Goal: Task Accomplishment & Management: Complete application form

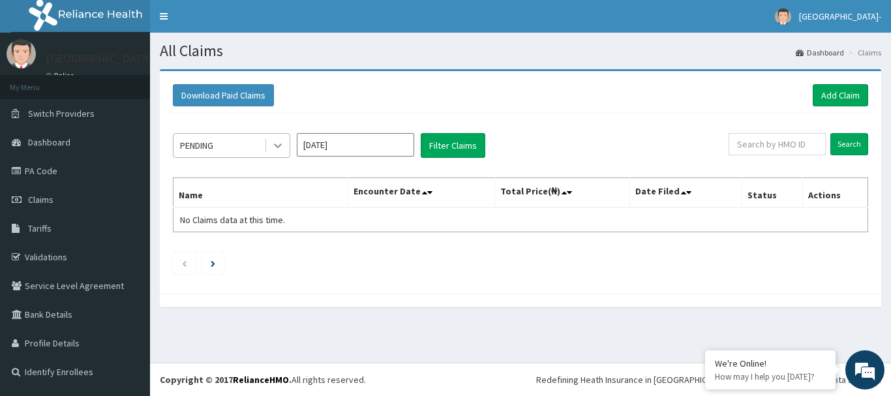
click at [279, 139] on icon at bounding box center [277, 145] width 13 height 13
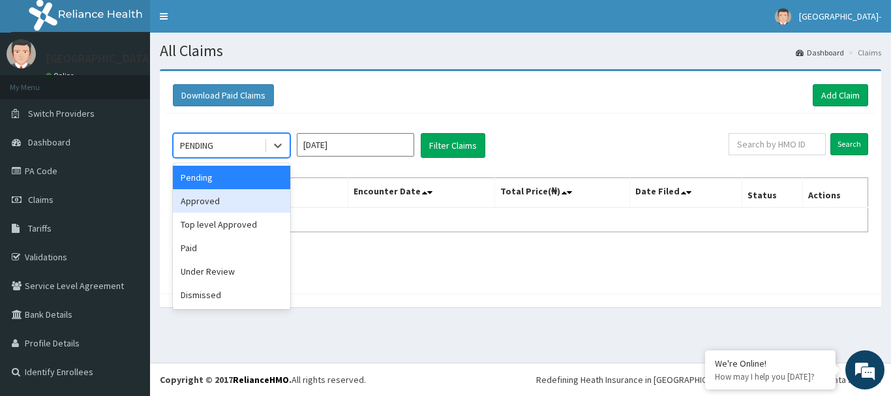
click at [227, 204] on div "Approved" at bounding box center [231, 200] width 117 height 23
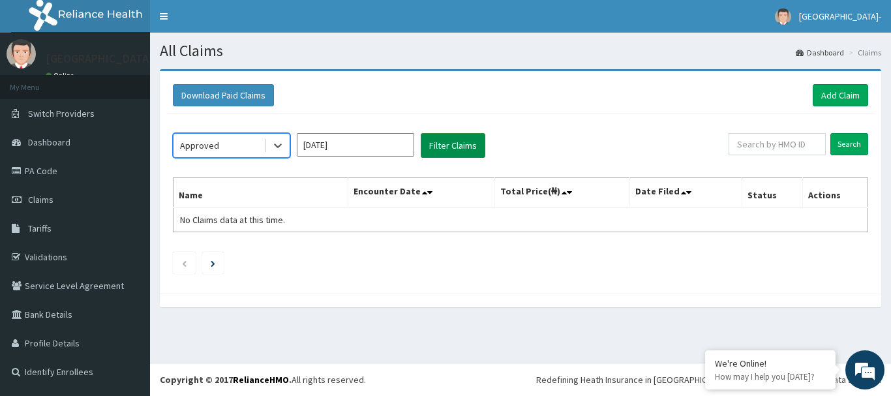
click at [436, 151] on button "Filter Claims" at bounding box center [453, 145] width 65 height 25
click at [451, 141] on button "Filter Claims" at bounding box center [453, 145] width 65 height 25
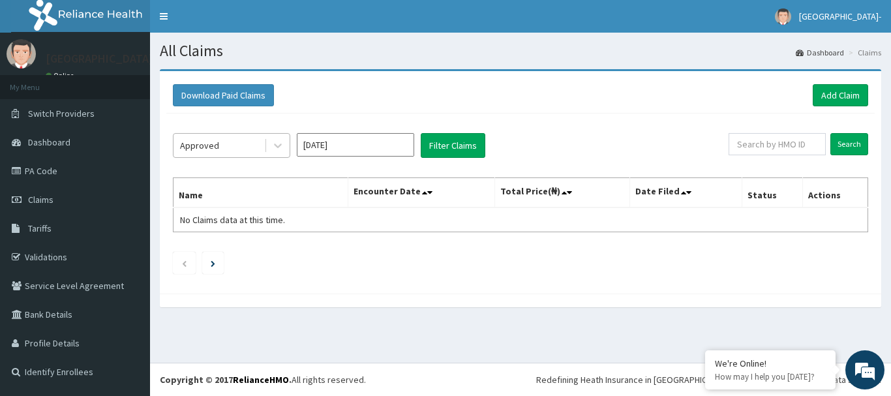
click at [266, 146] on span at bounding box center [266, 145] width 1 height 13
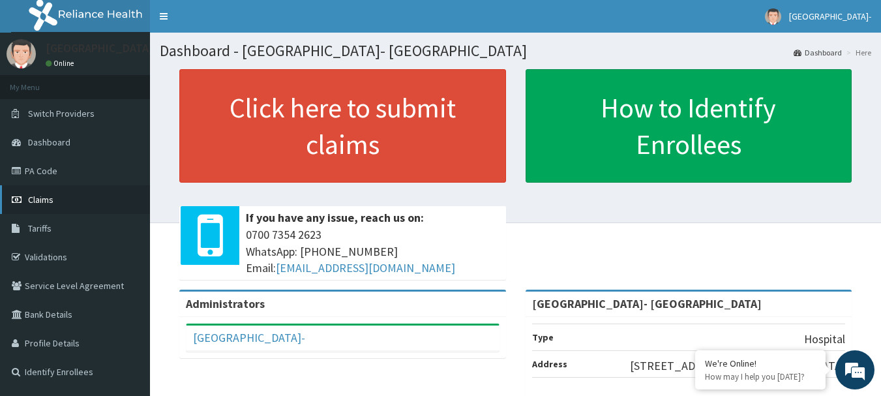
click at [63, 202] on link "Claims" at bounding box center [75, 199] width 150 height 29
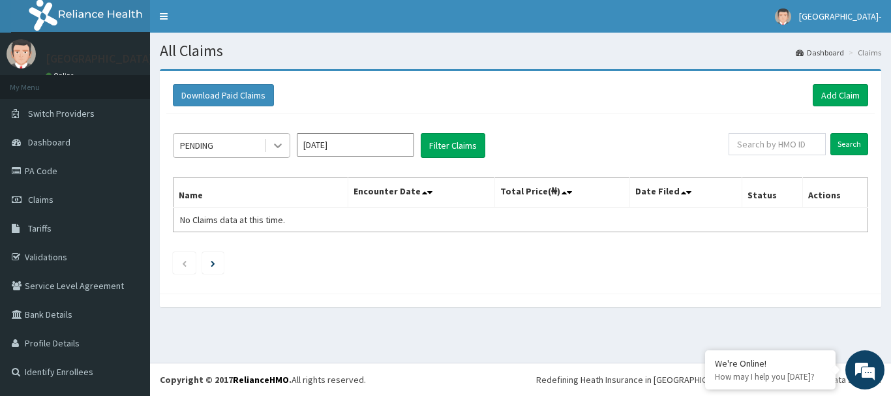
click at [279, 151] on icon at bounding box center [277, 145] width 13 height 13
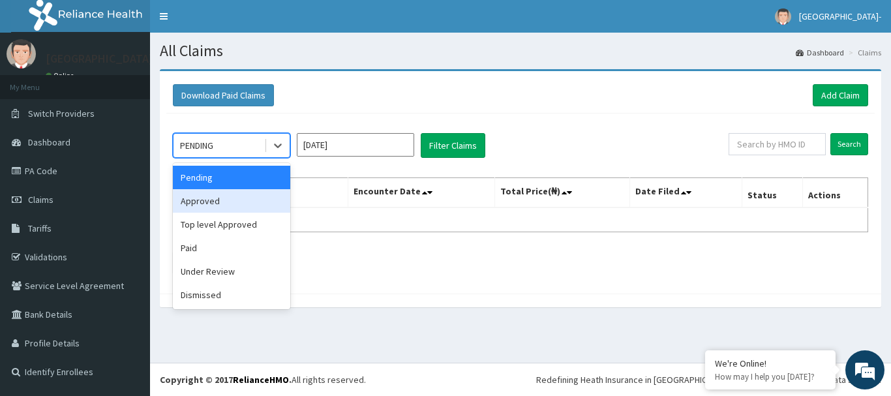
click at [241, 211] on div "Approved" at bounding box center [231, 200] width 117 height 23
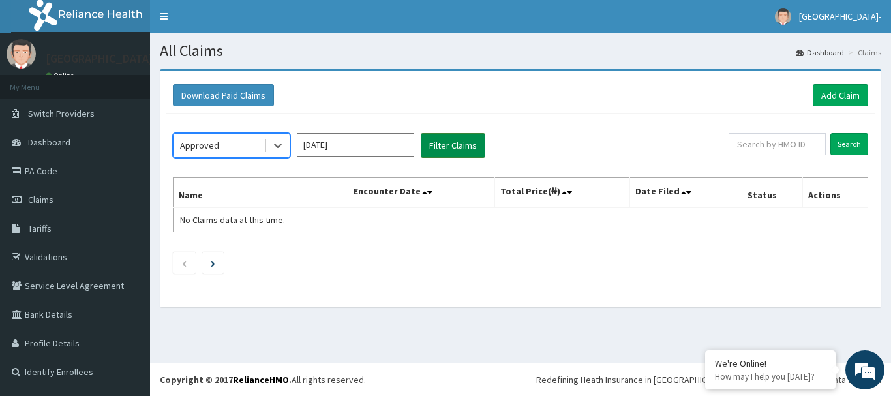
click at [451, 143] on button "Filter Claims" at bounding box center [453, 145] width 65 height 25
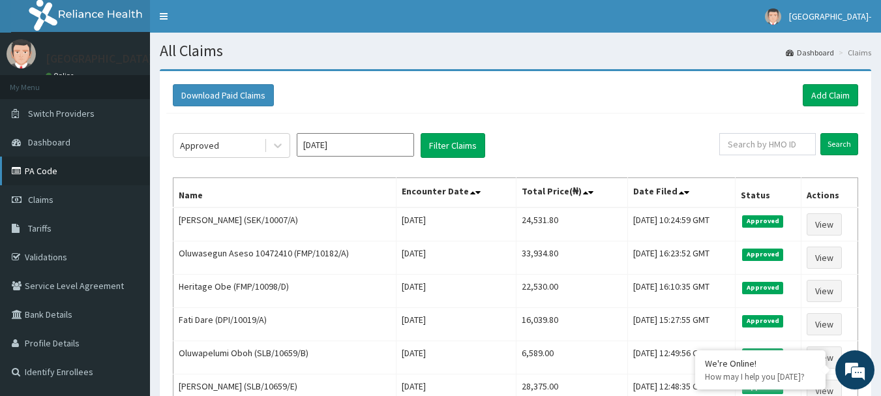
click at [91, 174] on link "PA Code" at bounding box center [75, 171] width 150 height 29
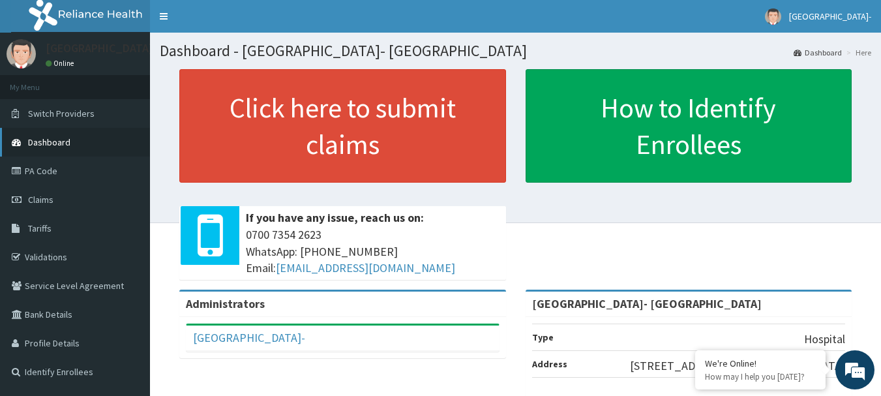
click at [76, 143] on link "Dashboard" at bounding box center [75, 142] width 150 height 29
click at [59, 177] on link "PA Code" at bounding box center [75, 171] width 150 height 29
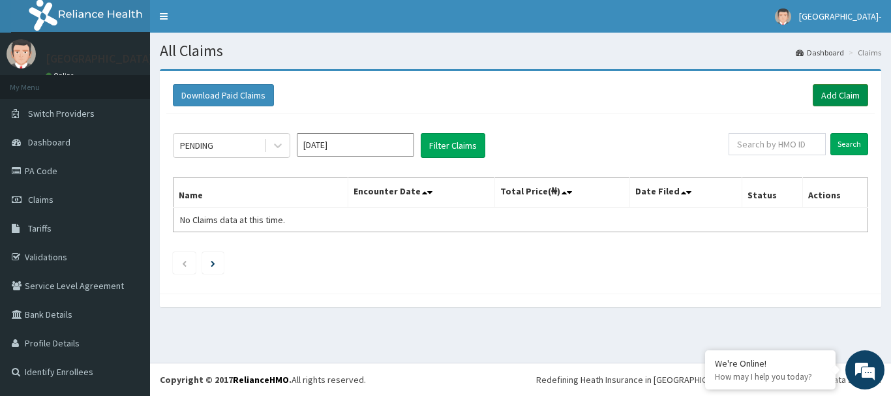
click at [849, 97] on link "Add Claim" at bounding box center [840, 95] width 55 height 22
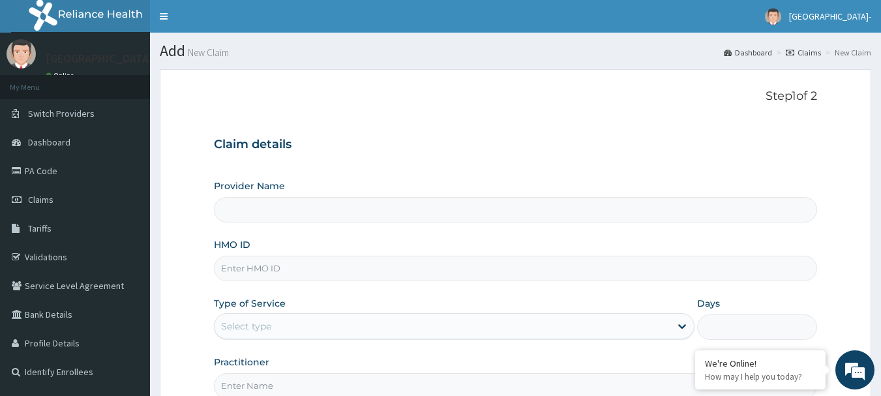
type input "[GEOGRAPHIC_DATA]- [GEOGRAPHIC_DATA]"
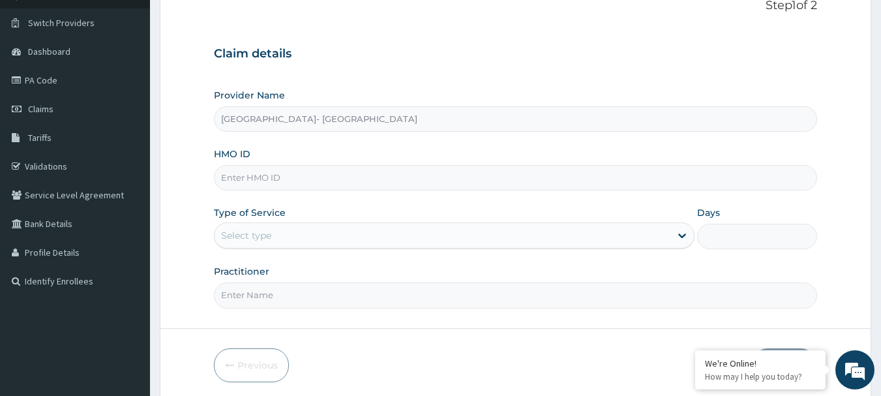
click at [675, 176] on input "HMO ID" at bounding box center [516, 177] width 604 height 25
paste input "RET/46508/A"
type input "RET/46508/A"
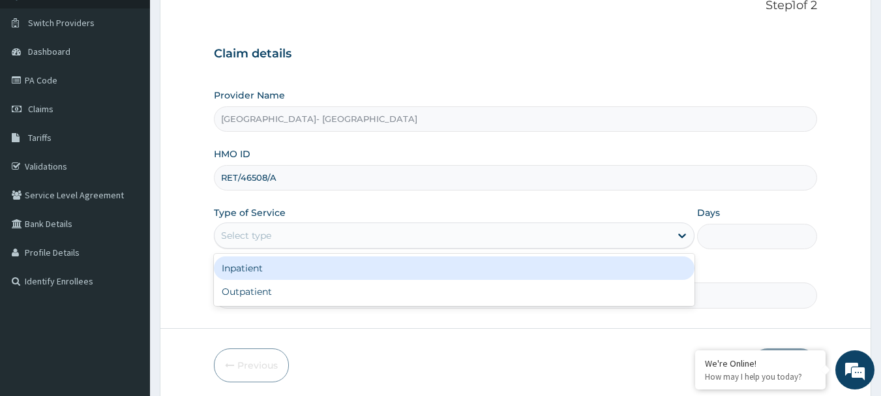
click at [574, 234] on div "Select type" at bounding box center [443, 235] width 456 height 21
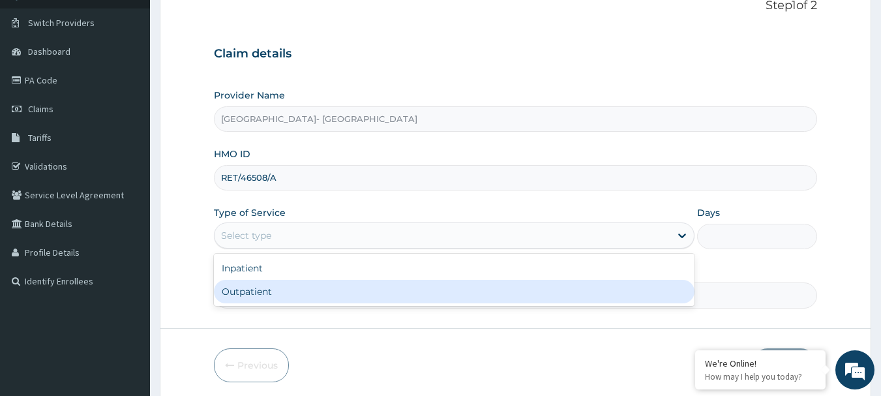
click at [511, 292] on div "Outpatient" at bounding box center [454, 291] width 481 height 23
type input "1"
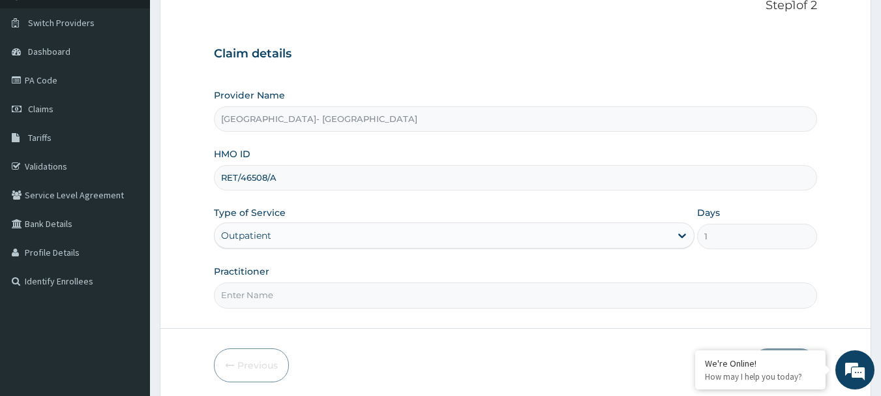
click at [594, 300] on input "Practitioner" at bounding box center [516, 294] width 604 height 25
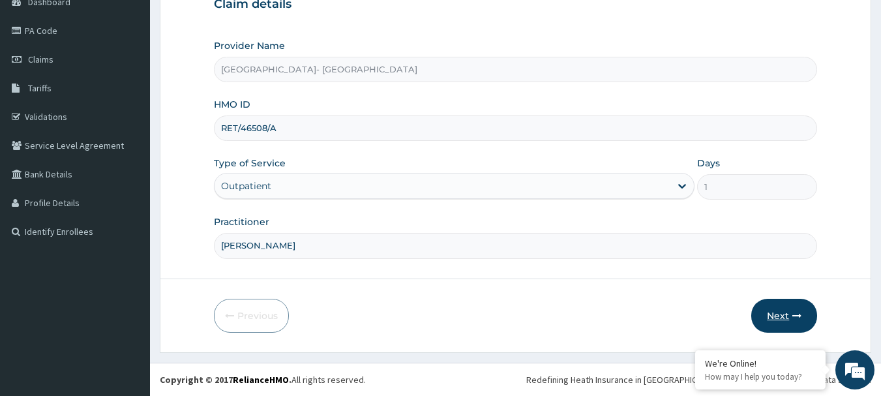
type input "DR BELLO"
click at [784, 312] on button "Next" at bounding box center [785, 316] width 66 height 34
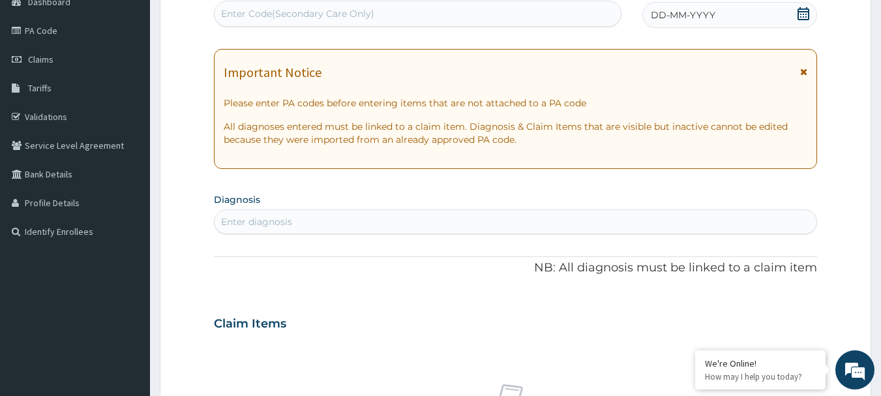
click at [511, 15] on div "Enter Code(Secondary Care Only)" at bounding box center [418, 13] width 407 height 21
paste input "PA/927627"
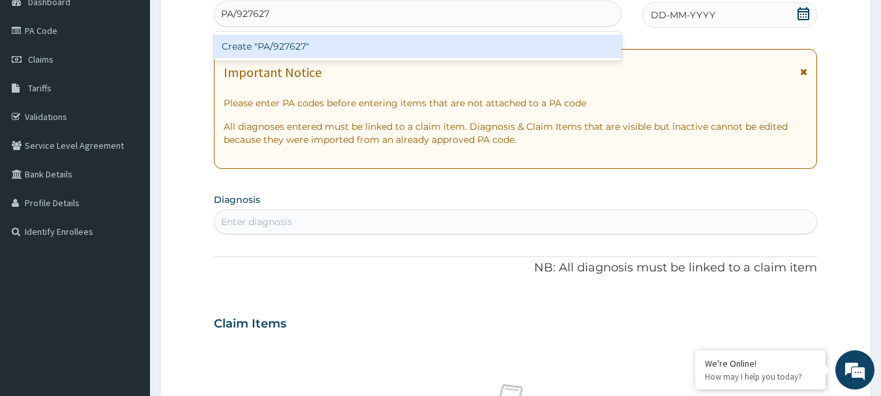
type input "PA/927627"
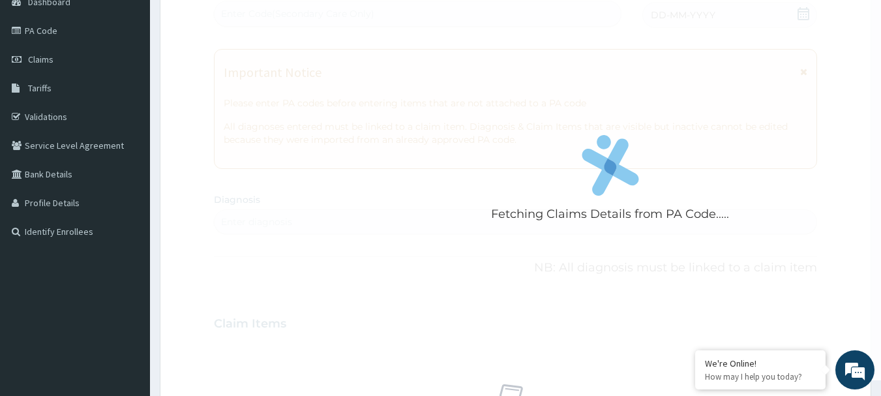
click at [192, 55] on form "Step 2 of 2 Fetching Claims Details from PA Code..... PA Code / Prescription Co…" at bounding box center [516, 341] width 712 height 825
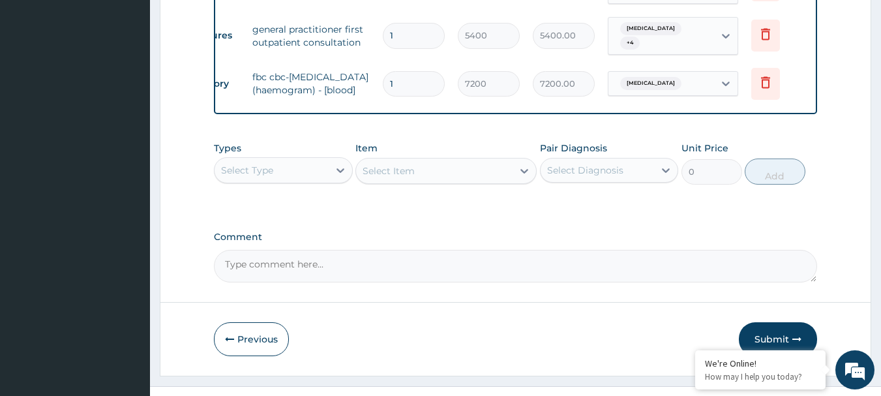
scroll to position [730, 0]
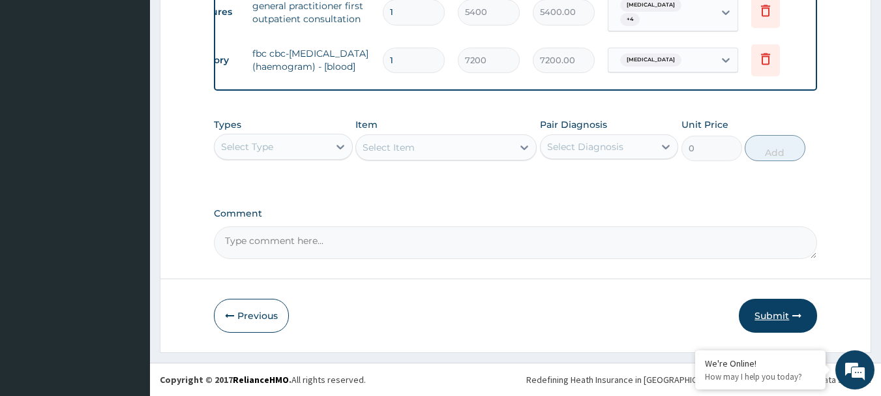
click at [772, 315] on button "Submit" at bounding box center [778, 316] width 78 height 34
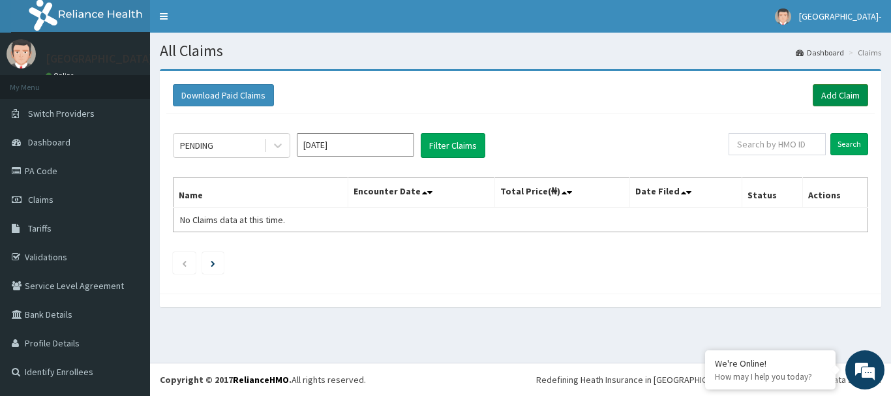
click at [844, 89] on link "Add Claim" at bounding box center [840, 95] width 55 height 22
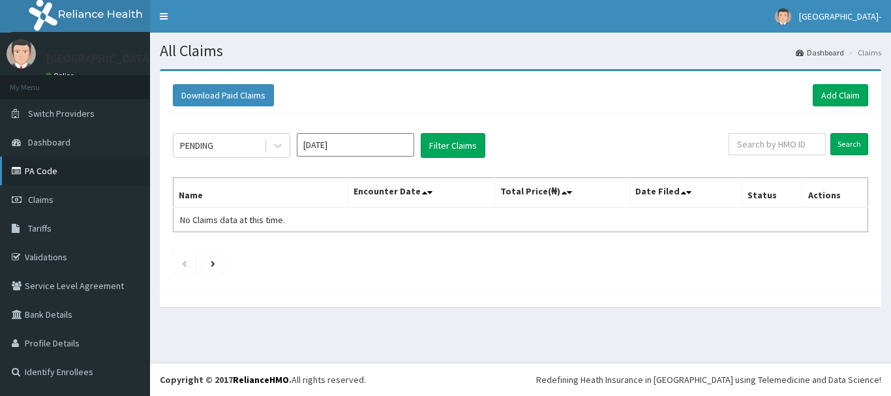
click at [52, 169] on link "PA Code" at bounding box center [75, 171] width 150 height 29
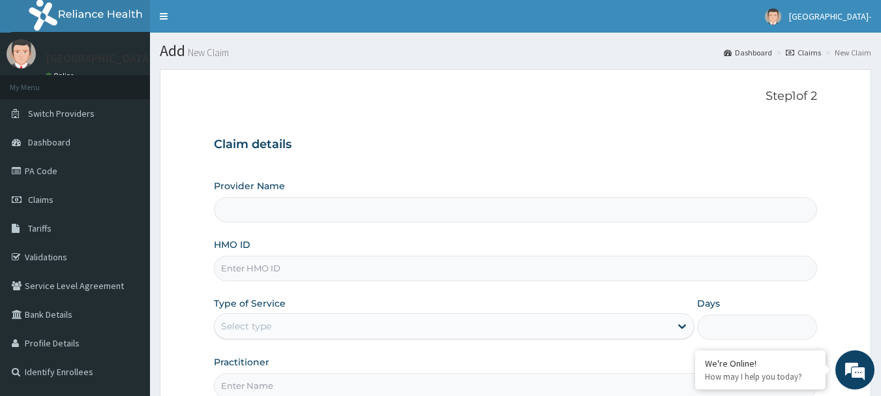
type input "[GEOGRAPHIC_DATA]- [GEOGRAPHIC_DATA]"
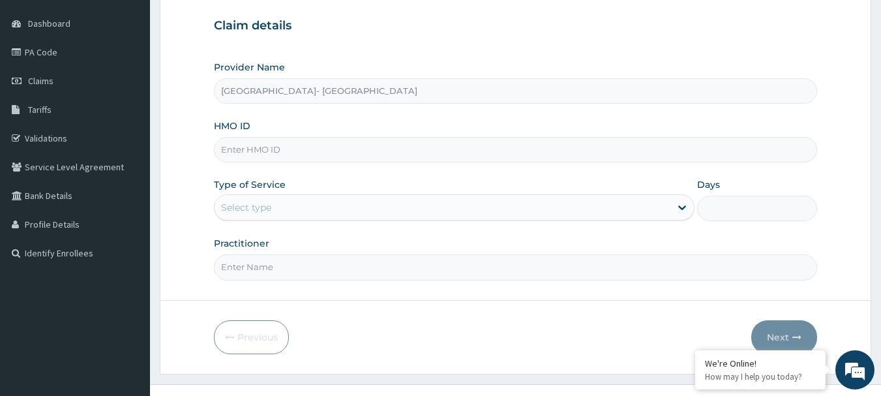
scroll to position [140, 0]
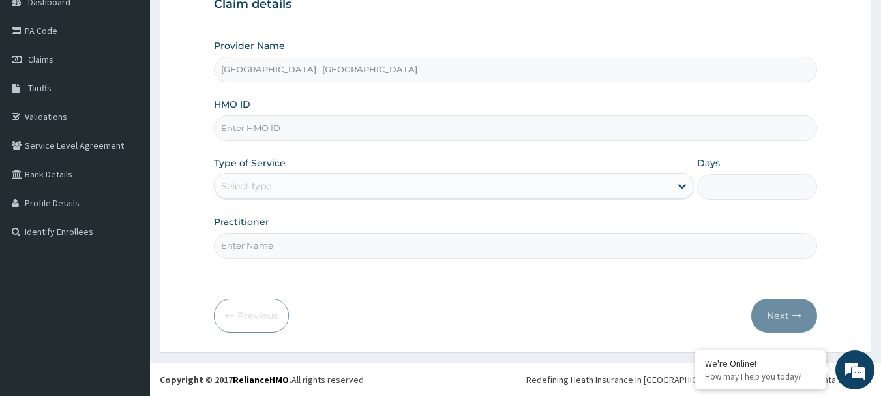
click at [479, 130] on input "HMO ID" at bounding box center [516, 127] width 604 height 25
paste input "SDN/10011/A"
type input "SDN/10011/A"
click at [566, 189] on div "Select type" at bounding box center [443, 185] width 456 height 21
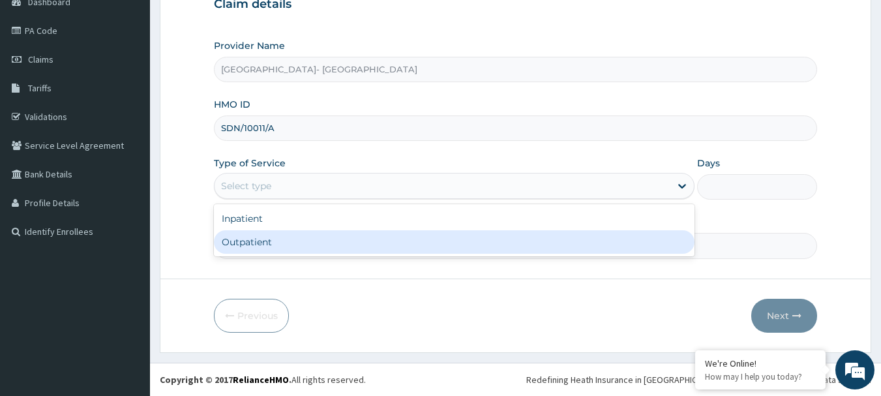
click at [498, 235] on div "Outpatient" at bounding box center [454, 241] width 481 height 23
type input "1"
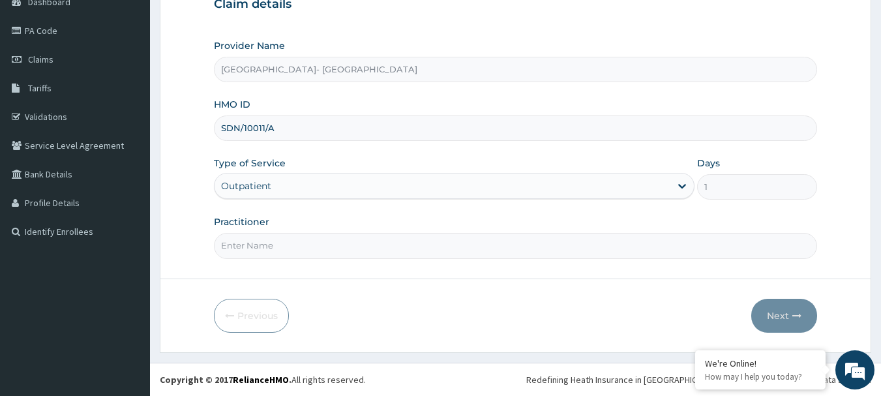
click at [594, 242] on input "Practitioner" at bounding box center [516, 245] width 604 height 25
type input "DR BELLO"
click at [777, 312] on button "Next" at bounding box center [785, 316] width 66 height 34
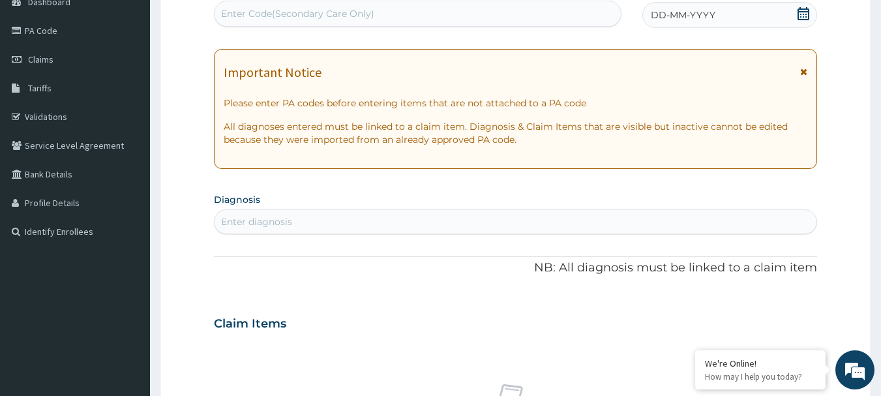
click at [443, 20] on div "Enter Code(Secondary Care Only)" at bounding box center [418, 13] width 407 height 21
paste input "PA/D4AFAB"
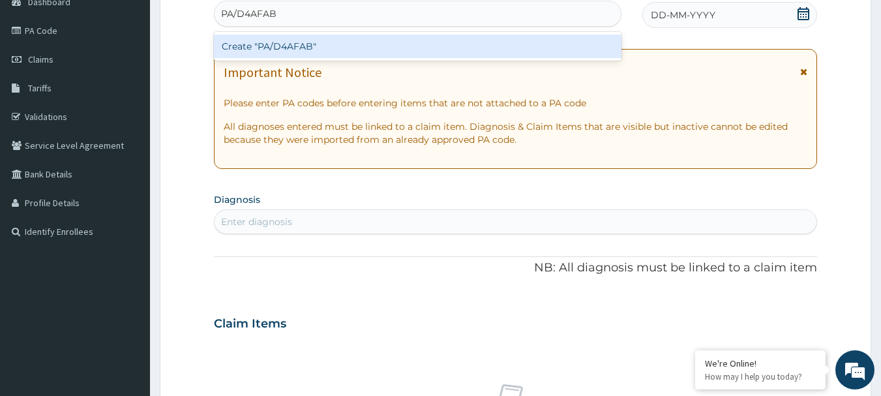
type input "PA/D4AFAB"
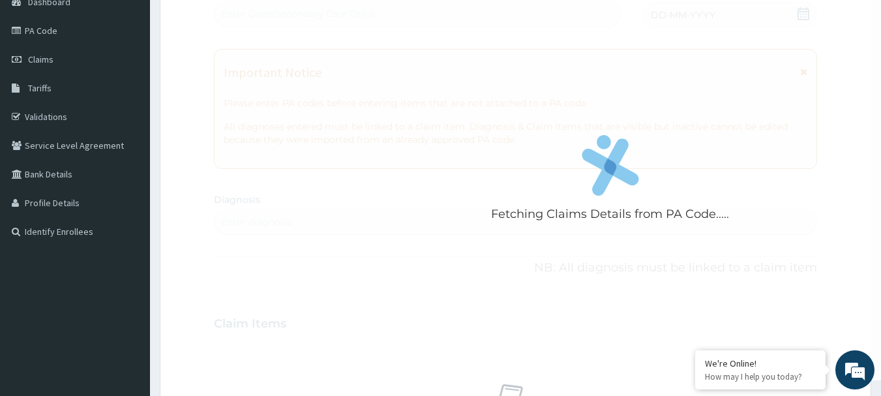
click at [194, 82] on form "Step 2 of 2 Fetching Claims Details from PA Code..... PA Code / Prescription Co…" at bounding box center [516, 341] width 712 height 825
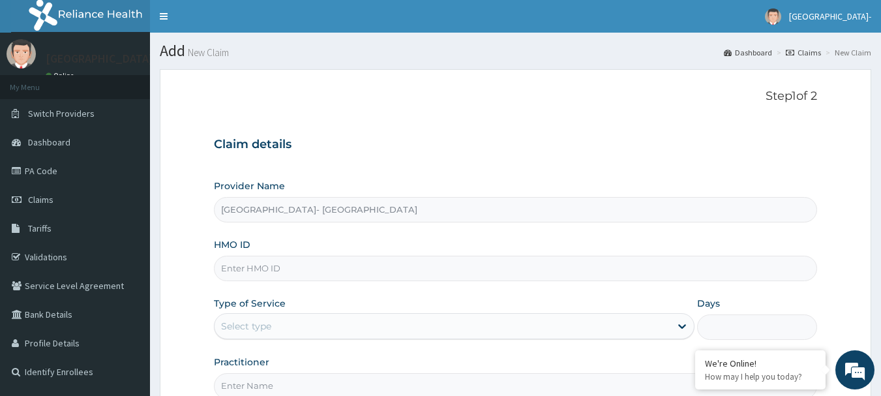
click at [296, 267] on input "HMO ID" at bounding box center [516, 268] width 604 height 25
paste input "SDN/10011/A"
type input "SDN/10011/A"
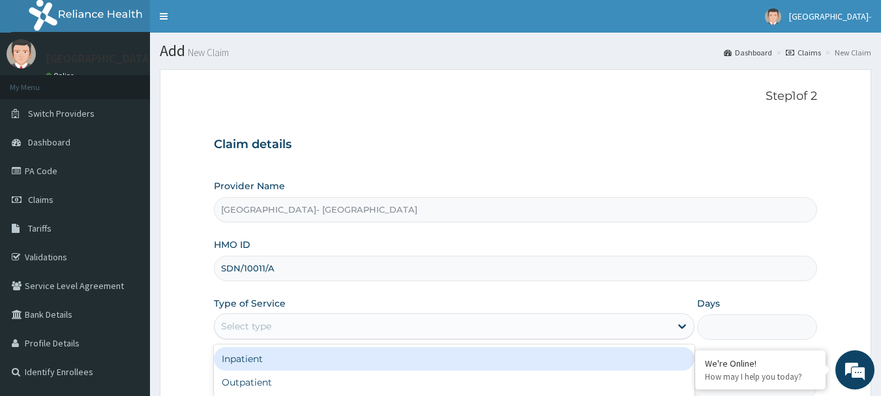
click at [256, 328] on div "Select type" at bounding box center [246, 326] width 50 height 13
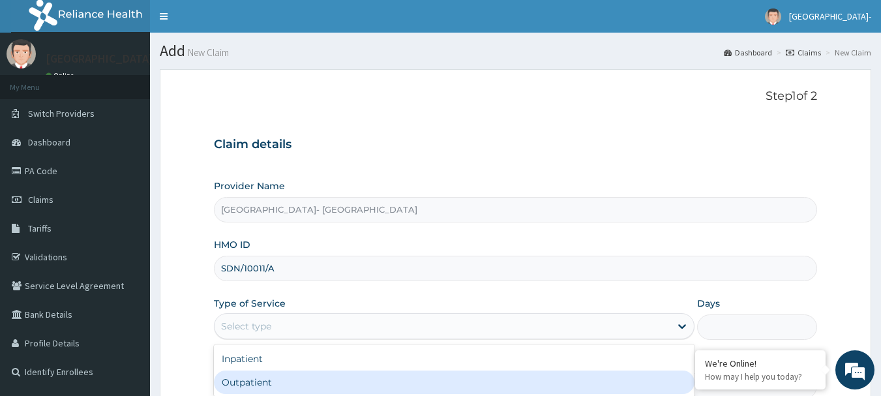
click at [266, 378] on div "Outpatient" at bounding box center [454, 382] width 481 height 23
type input "1"
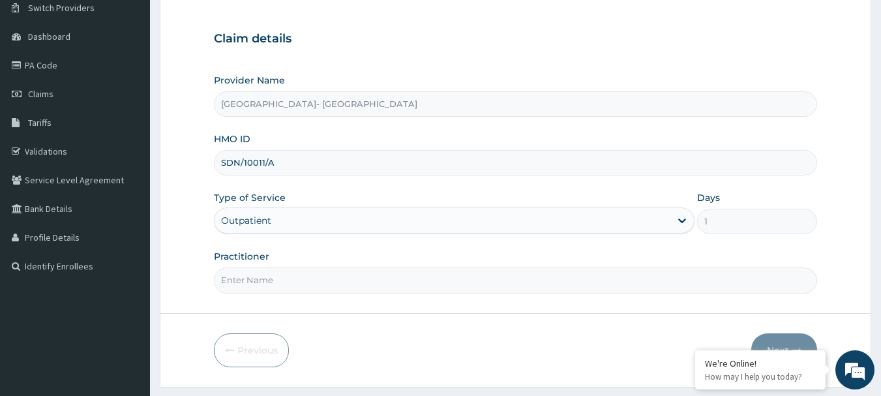
scroll to position [117, 0]
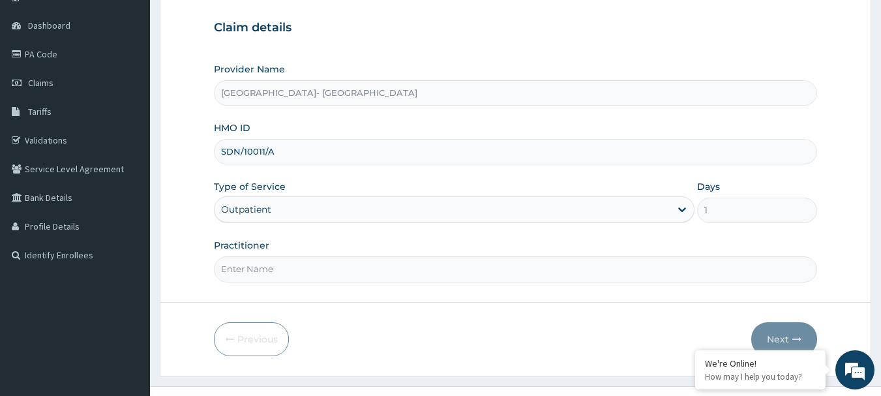
click at [374, 271] on input "Practitioner" at bounding box center [516, 268] width 604 height 25
type input "DR BELLO"
click at [779, 337] on button "Next" at bounding box center [785, 339] width 66 height 34
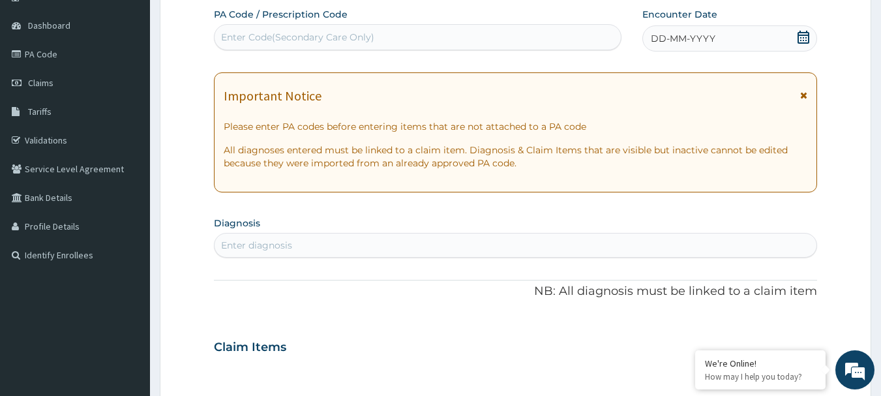
click at [525, 35] on div "Enter Code(Secondary Care Only)" at bounding box center [418, 37] width 407 height 21
paste input "PA/D4AFAB"
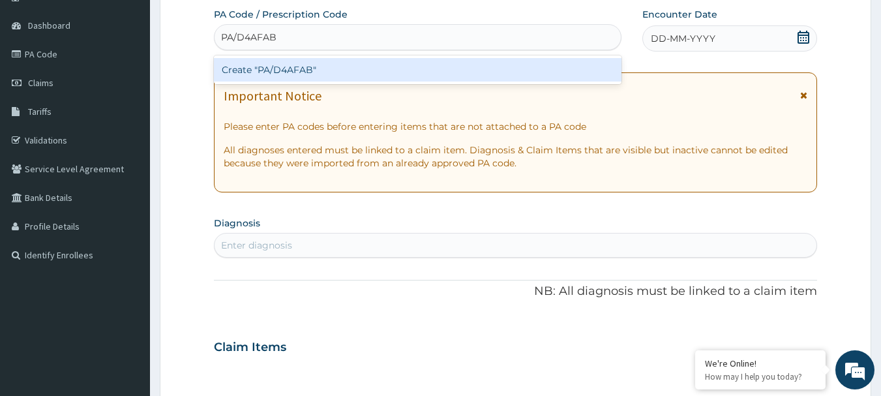
type input "PA/D4AFAB"
click at [175, 51] on form "Step 2 of 2 PA Code / Prescription Code option Create "PA/D4AFAB" focused, 1 of…" at bounding box center [516, 364] width 712 height 825
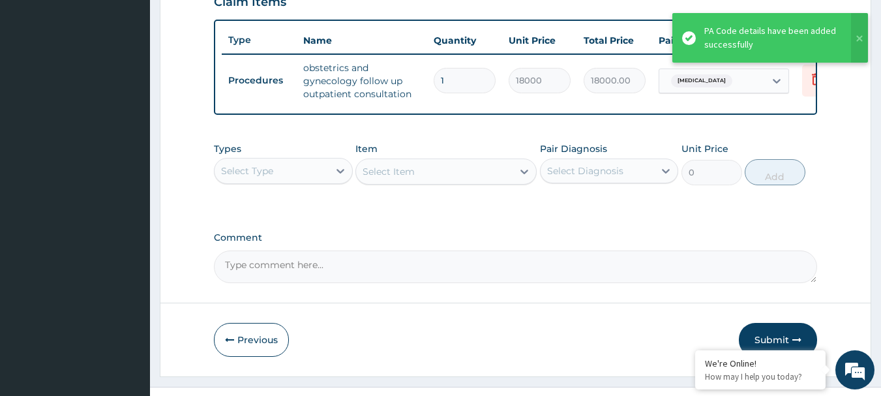
scroll to position [469, 0]
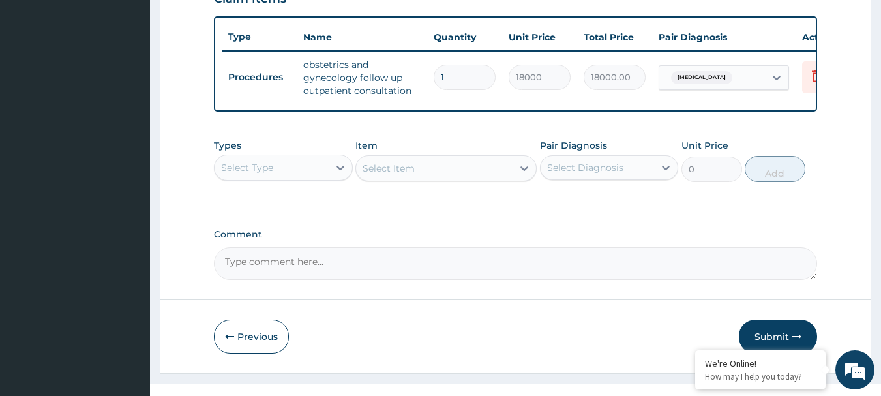
click at [769, 339] on button "Submit" at bounding box center [778, 337] width 78 height 34
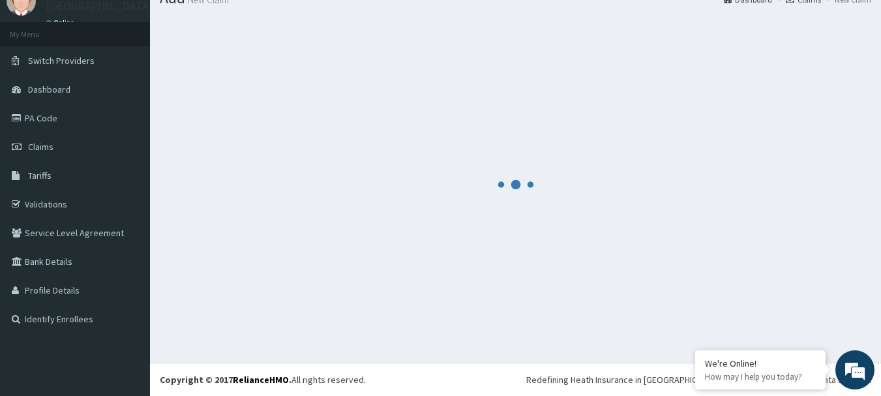
scroll to position [53, 0]
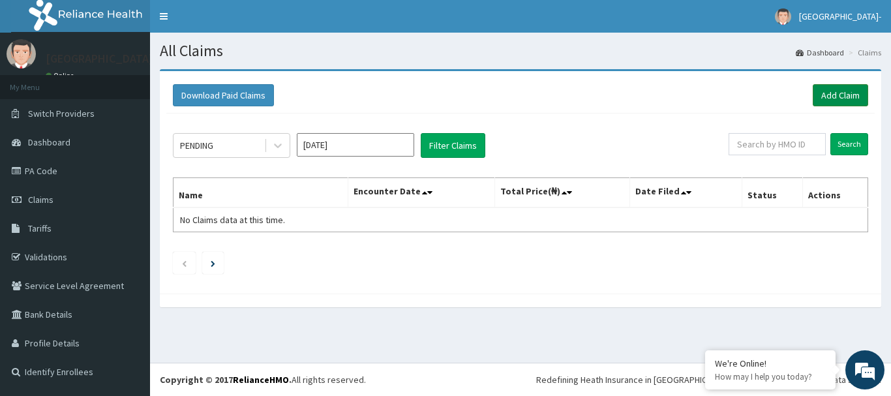
click at [827, 100] on link "Add Claim" at bounding box center [840, 95] width 55 height 22
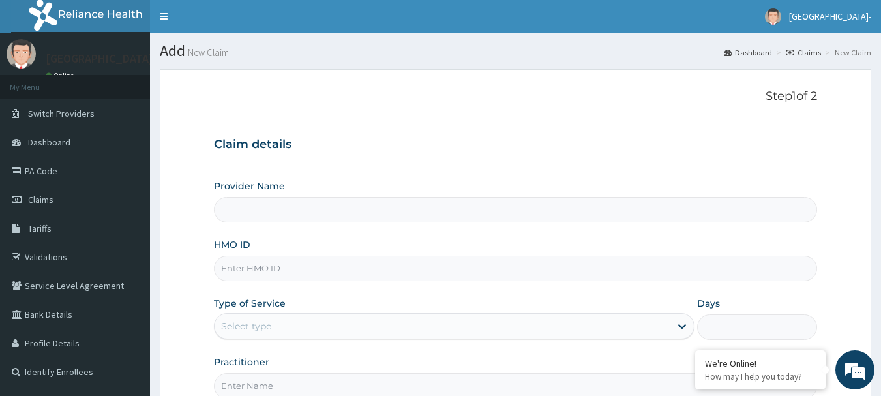
type input "[GEOGRAPHIC_DATA]- [GEOGRAPHIC_DATA]"
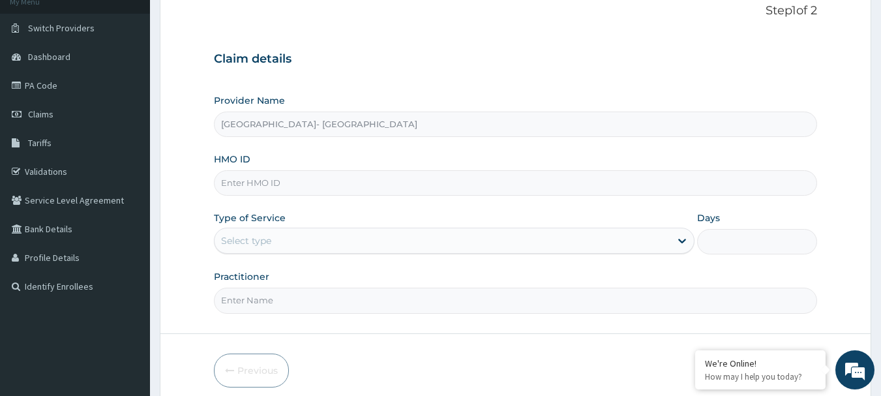
scroll to position [113, 0]
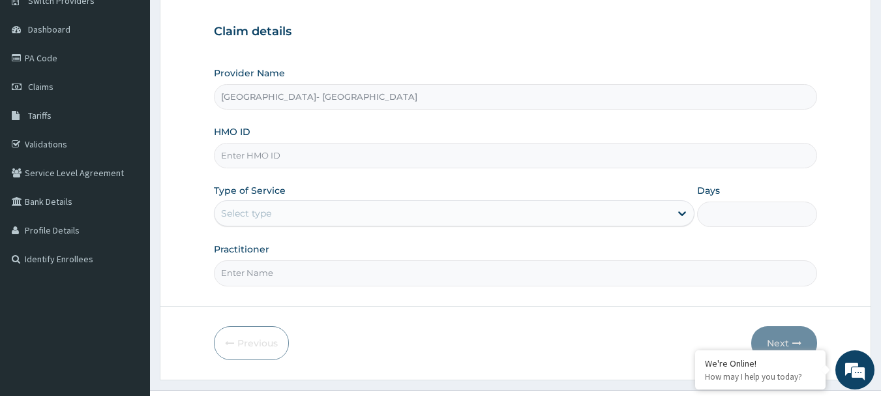
click at [406, 163] on input "HMO ID" at bounding box center [516, 155] width 604 height 25
paste input "FMP/10182/A"
type input "FMP/10182/A"
click at [344, 209] on div "Select type" at bounding box center [443, 213] width 456 height 21
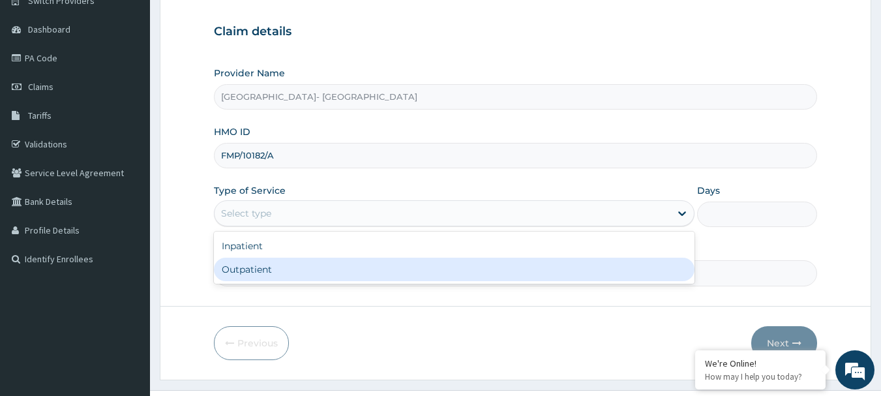
click at [322, 277] on div "Outpatient" at bounding box center [454, 269] width 481 height 23
type input "1"
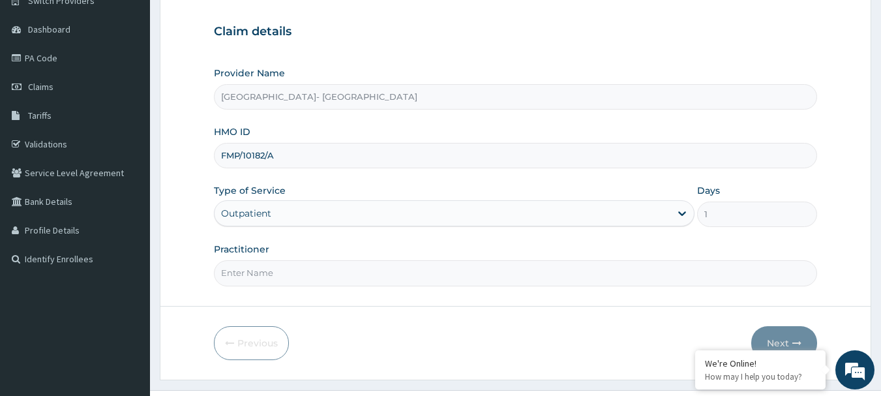
click at [323, 284] on input "Practitioner" at bounding box center [516, 272] width 604 height 25
type input "DR OYANNI"
click at [774, 337] on button "Next" at bounding box center [785, 343] width 66 height 34
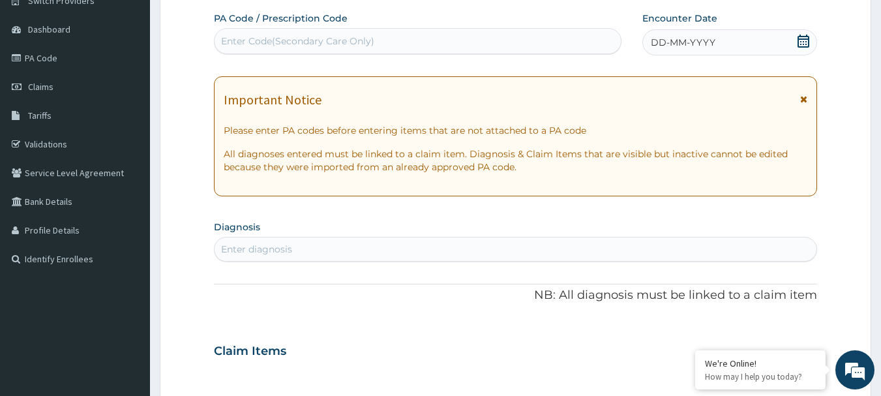
click at [357, 42] on div "Enter Code(Secondary Care Only)" at bounding box center [297, 41] width 153 height 13
paste input "PA/5BDF72"
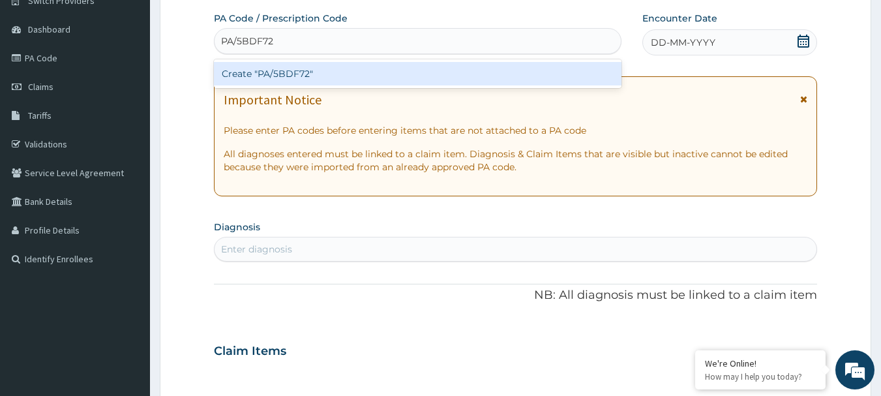
type input "PA/5BDF72"
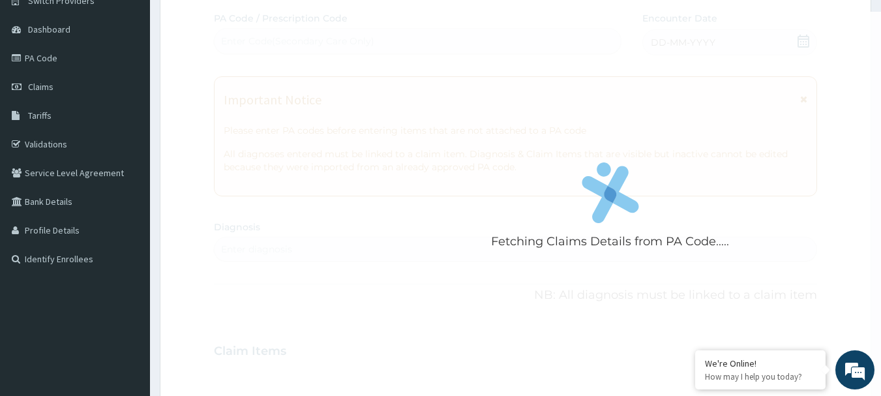
click at [191, 35] on form "Step 2 of 2 Fetching Claims Details from PA Code..... PA Code / Prescription Co…" at bounding box center [516, 368] width 712 height 825
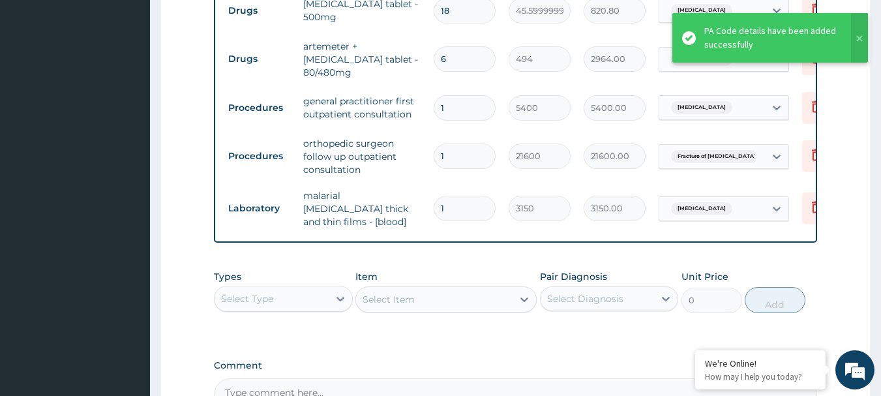
scroll to position [680, 0]
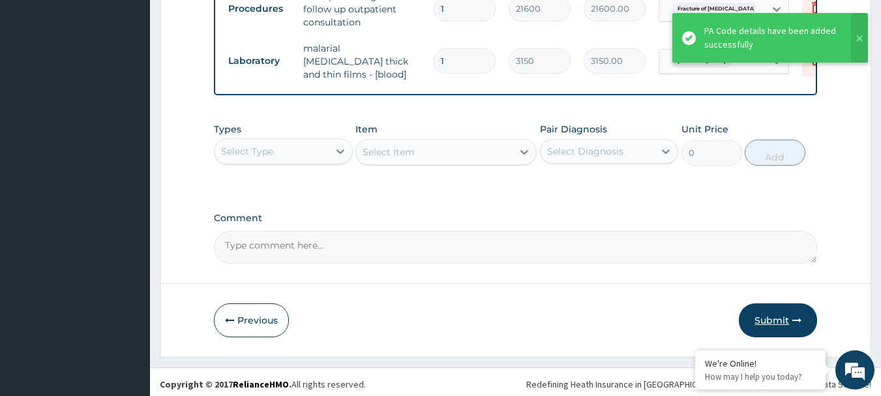
click at [774, 312] on button "Submit" at bounding box center [778, 320] width 78 height 34
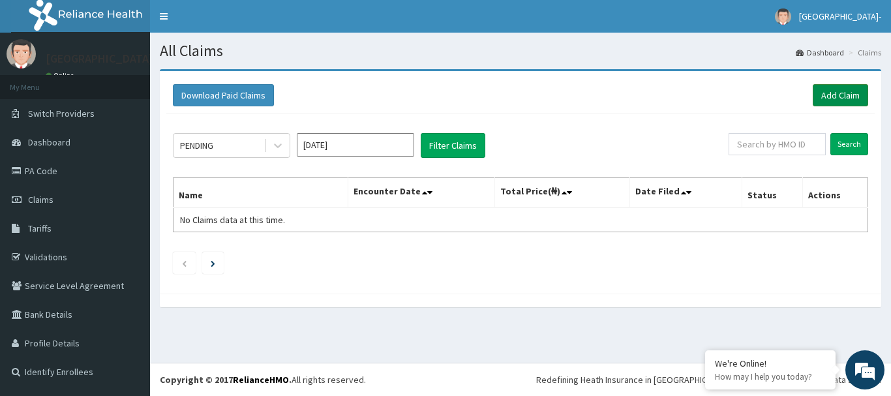
click at [862, 93] on link "Add Claim" at bounding box center [840, 95] width 55 height 22
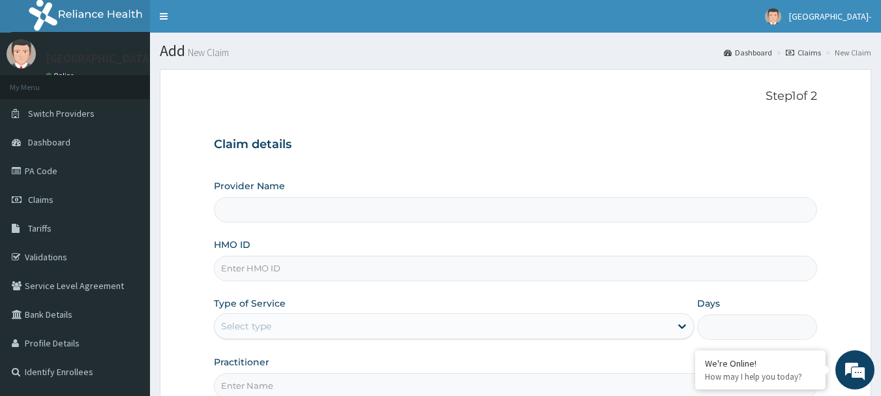
type input "[GEOGRAPHIC_DATA]- [GEOGRAPHIC_DATA]"
click at [277, 272] on input "HMO ID" at bounding box center [516, 268] width 604 height 25
paste input "FMP/10098/D"
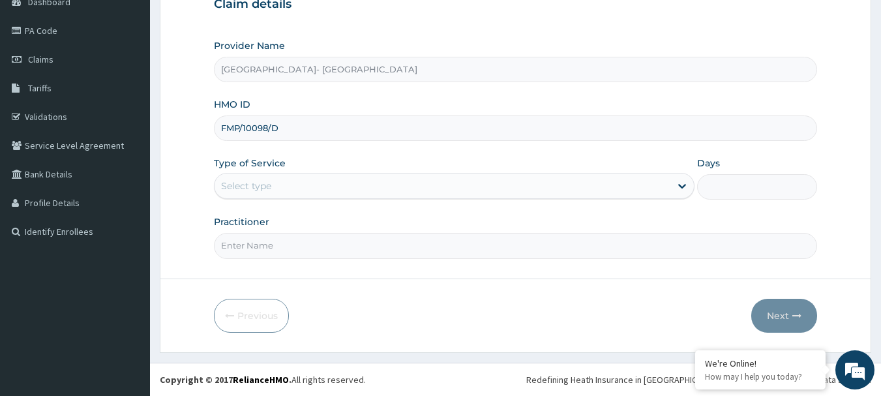
type input "FMP/10098/D"
click at [590, 181] on div "Select type" at bounding box center [443, 185] width 456 height 21
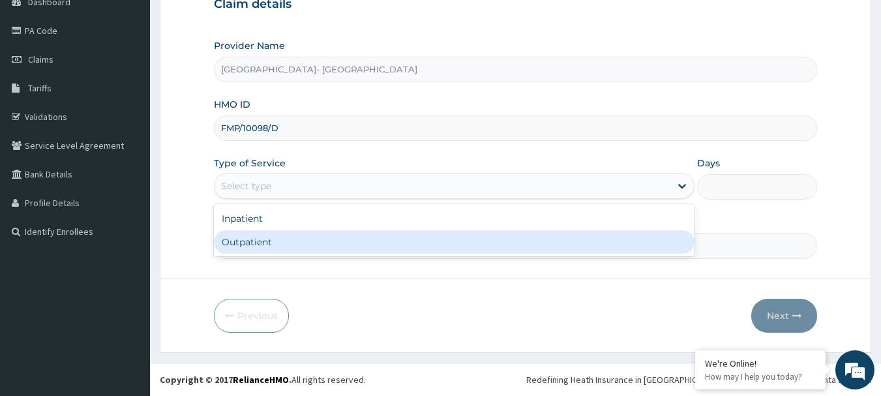
click at [494, 243] on div "Outpatient" at bounding box center [454, 241] width 481 height 23
type input "1"
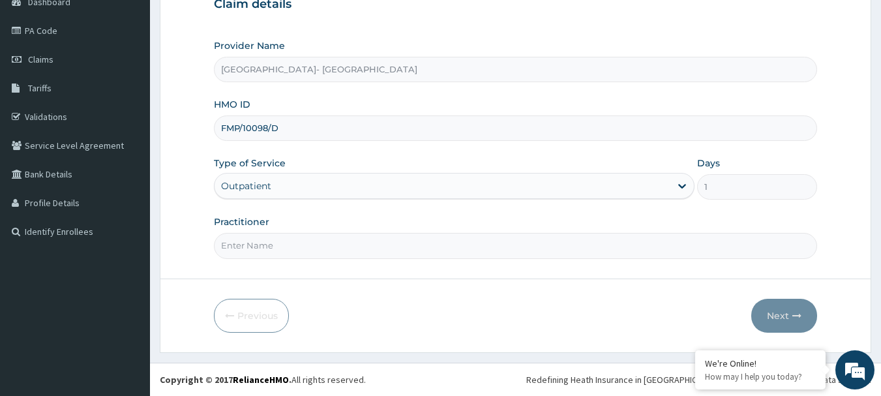
click at [478, 252] on input "Practitioner" at bounding box center [516, 245] width 604 height 25
type input "DR OYANNI"
click at [780, 320] on button "Next" at bounding box center [785, 316] width 66 height 34
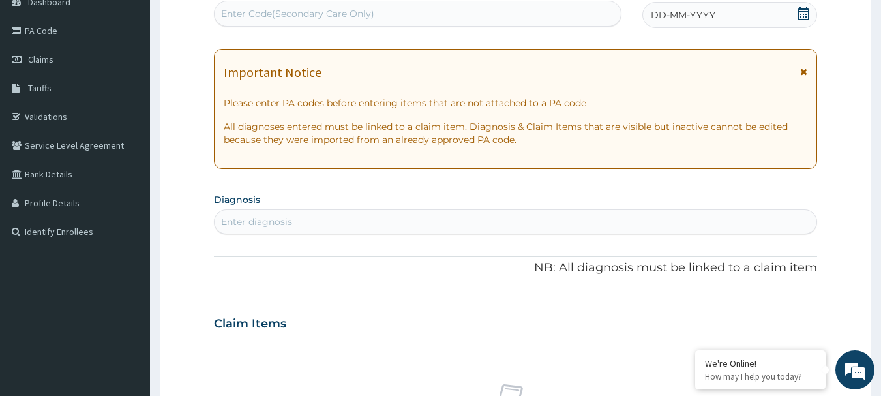
click at [313, 21] on div "Enter Code(Secondary Care Only)" at bounding box center [418, 13] width 407 height 21
paste input "PA/306633"
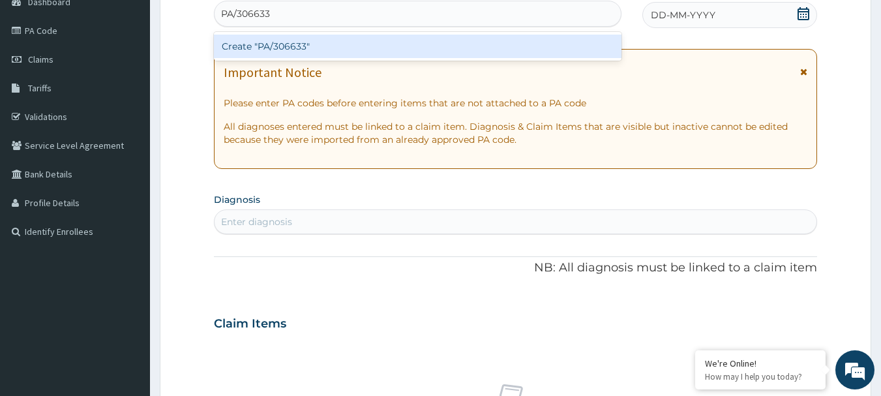
type input "PA/306633"
click at [170, 85] on form "Step 2 of 2 PA Code / Prescription Code option Create "PA/306633" focused, 1 of…" at bounding box center [516, 341] width 712 height 825
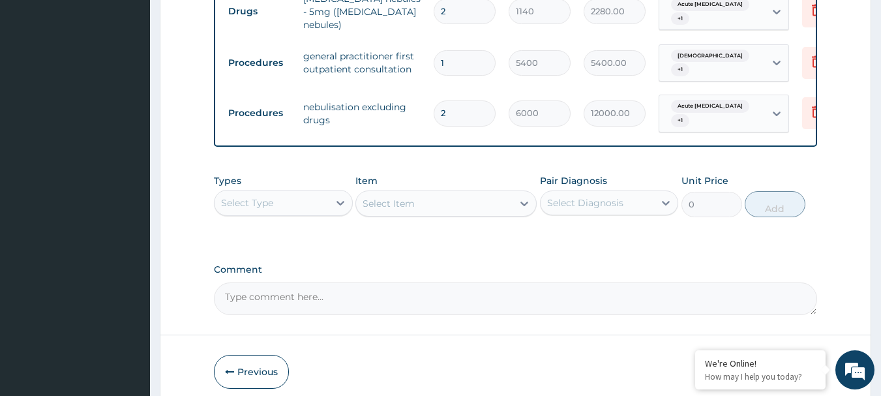
scroll to position [666, 0]
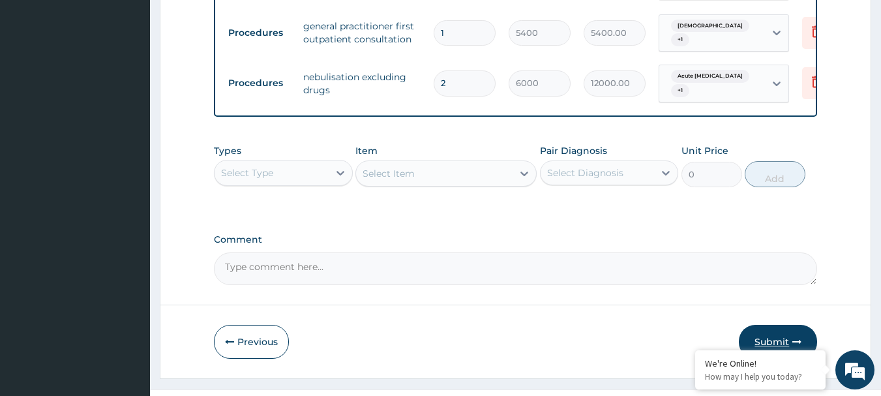
click at [770, 325] on button "Submit" at bounding box center [778, 342] width 78 height 34
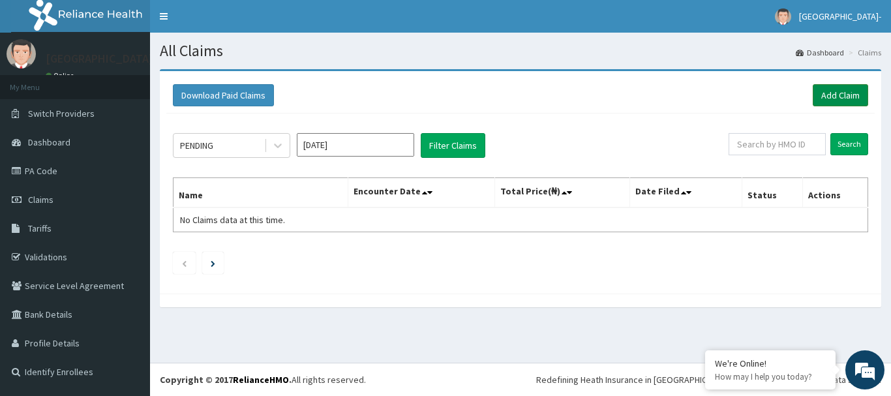
click at [832, 90] on link "Add Claim" at bounding box center [840, 95] width 55 height 22
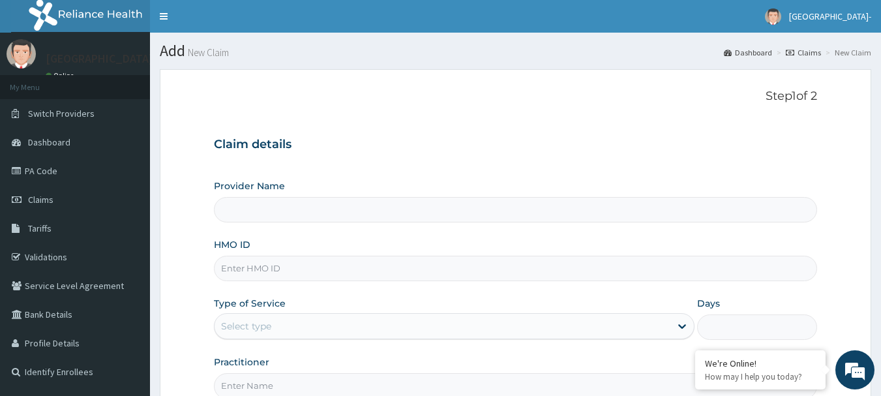
click at [266, 271] on input "HMO ID" at bounding box center [516, 268] width 604 height 25
paste input "SLB/10659/B"
type input "[GEOGRAPHIC_DATA]- [GEOGRAPHIC_DATA]"
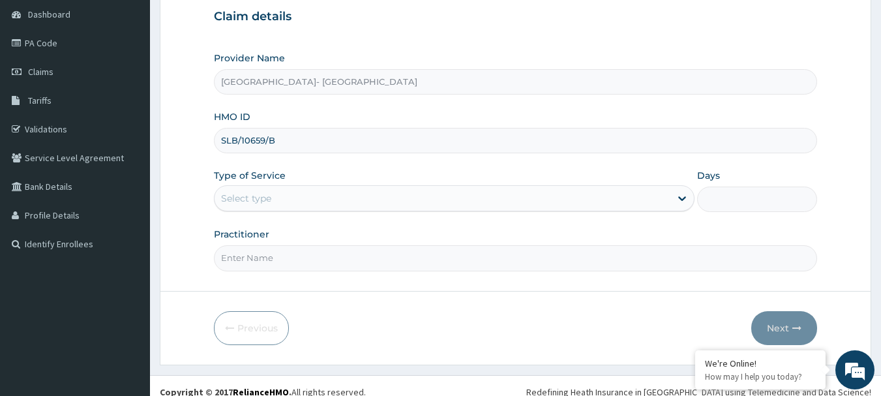
scroll to position [140, 0]
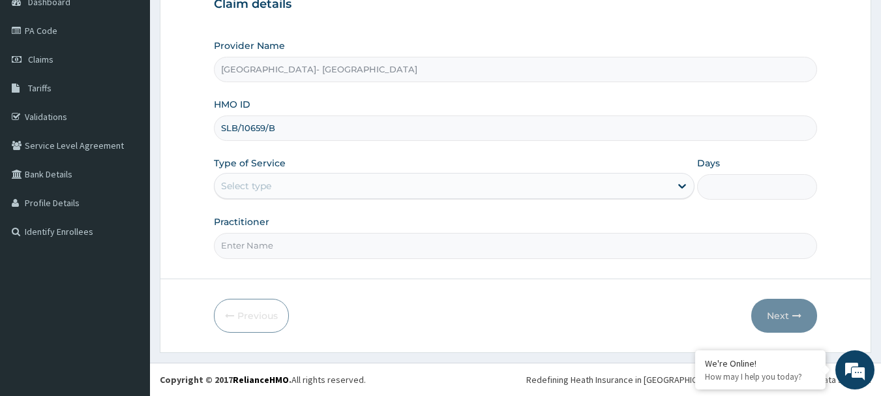
drag, startPoint x: 890, startPoint y: 126, endPoint x: 890, endPoint y: 234, distance: 108.3
click at [881, 234] on html "R EL Toggle navigation [GEOGRAPHIC_DATA]- [GEOGRAPHIC_DATA]- - [EMAIL_ADDRESS][…" at bounding box center [440, 128] width 881 height 536
type input "SLB/10659/B"
click at [314, 175] on div "Select type" at bounding box center [454, 186] width 481 height 26
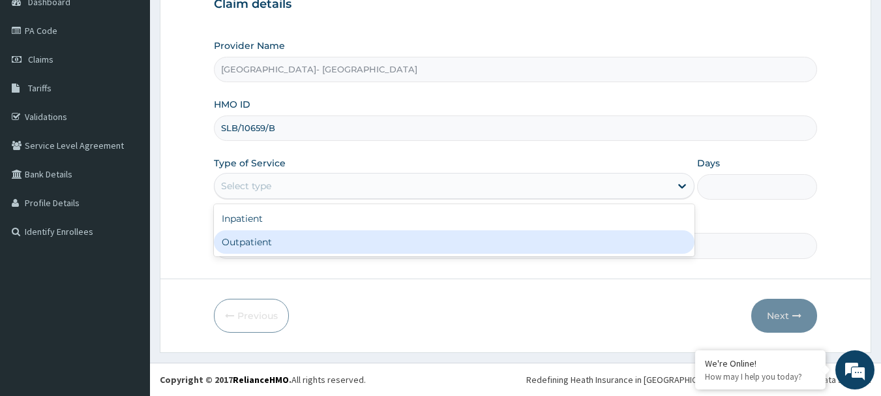
click at [289, 243] on div "Outpatient" at bounding box center [454, 241] width 481 height 23
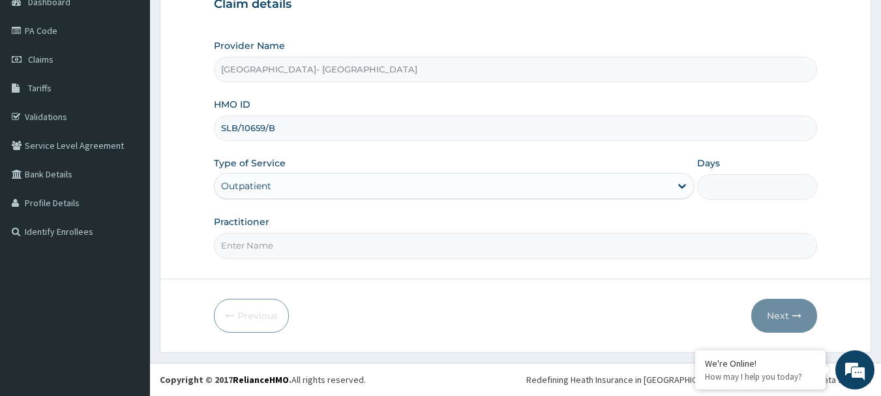
type input "1"
click at [289, 246] on input "Practitioner" at bounding box center [516, 245] width 604 height 25
type input "[PERSON_NAME]"
click at [781, 314] on button "Next" at bounding box center [785, 316] width 66 height 34
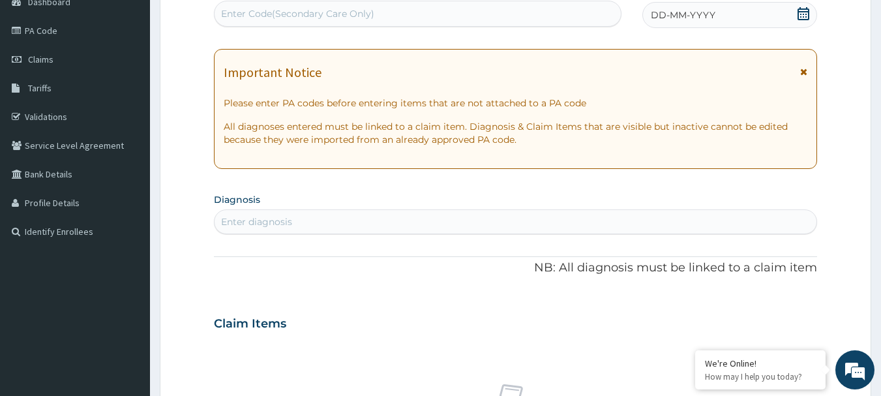
click at [278, 16] on div "Enter Code(Secondary Care Only)" at bounding box center [297, 13] width 153 height 13
paste input "PA/068147"
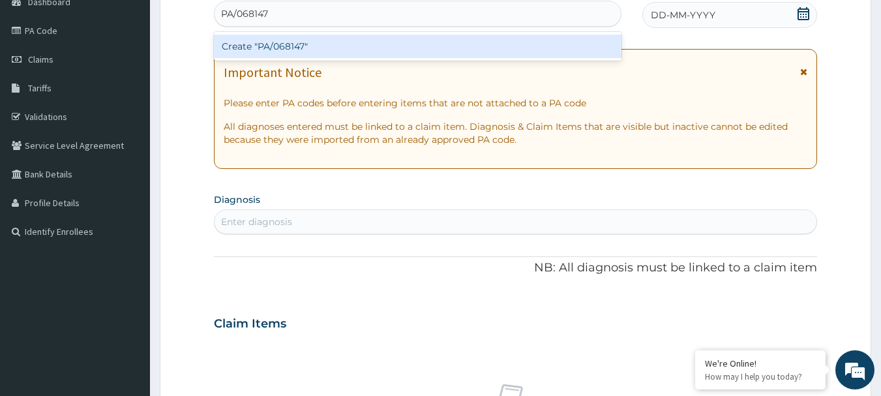
type input "PA/068147"
click at [183, 40] on form "Step 2 of 2 PA Code / Prescription Code option Create "PA/068147" focused, 1 of…" at bounding box center [516, 341] width 712 height 825
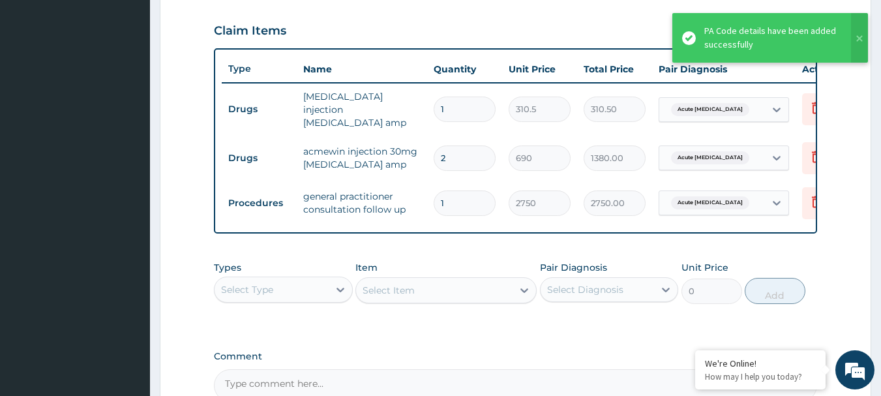
scroll to position [583, 0]
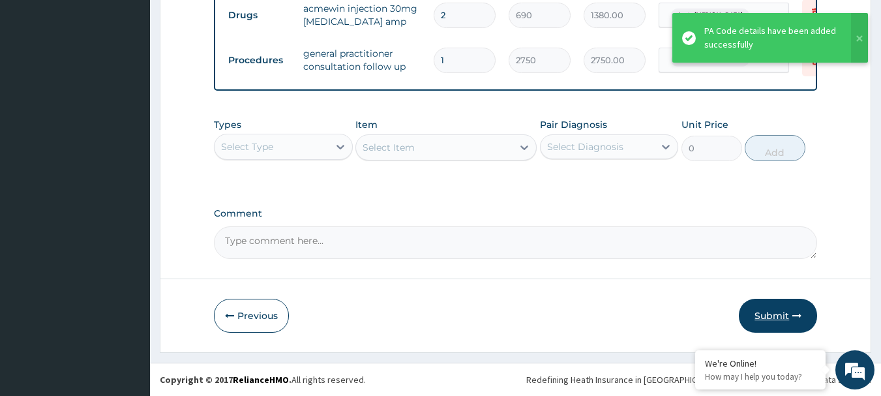
click at [777, 312] on button "Submit" at bounding box center [778, 316] width 78 height 34
